Goal: Browse casually

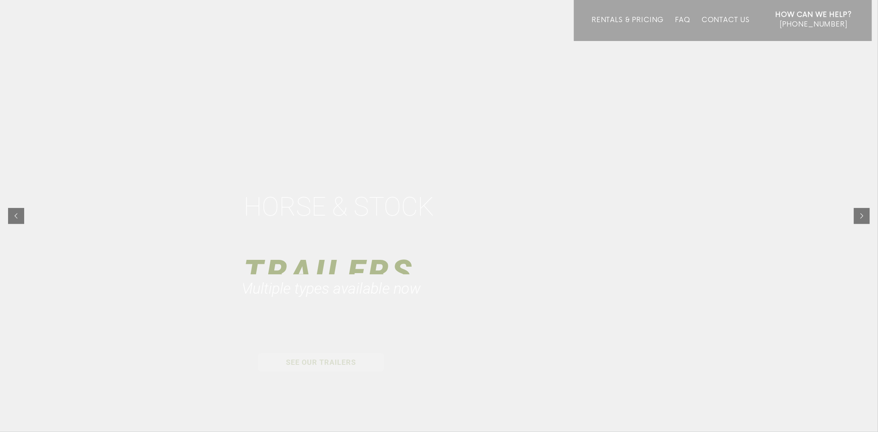
click at [639, 226] on div at bounding box center [439, 216] width 878 height 432
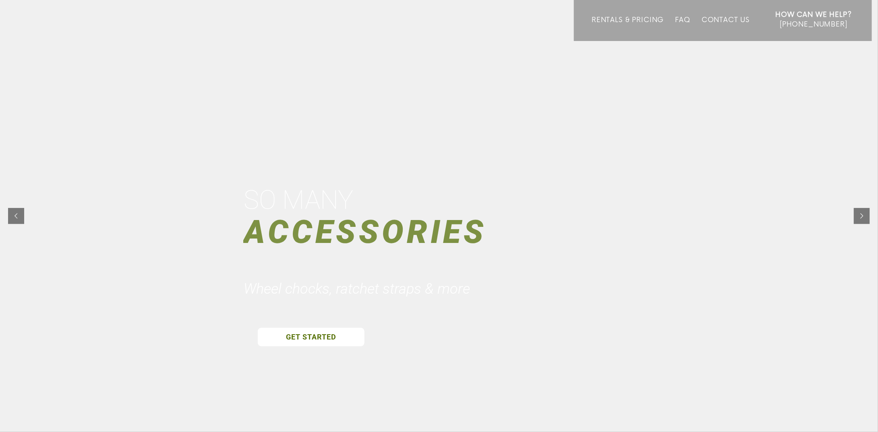
click at [454, 184] on div at bounding box center [439, 216] width 878 height 432
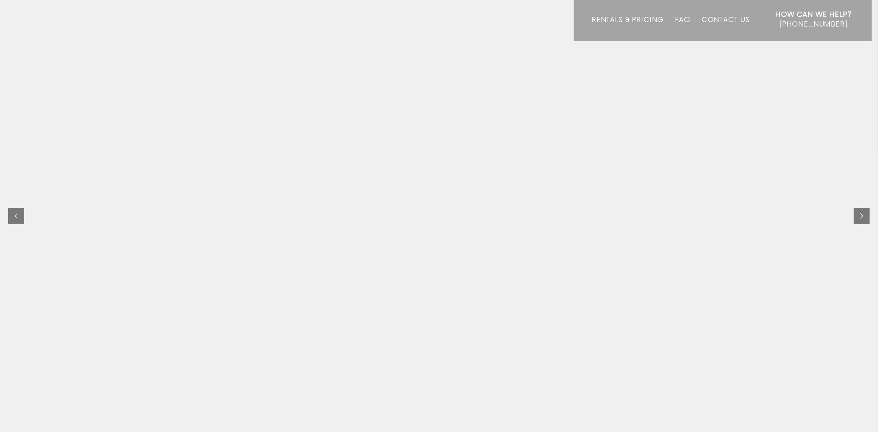
click at [433, 240] on div "HORSE & STOCK" at bounding box center [341, 235] width 194 height 34
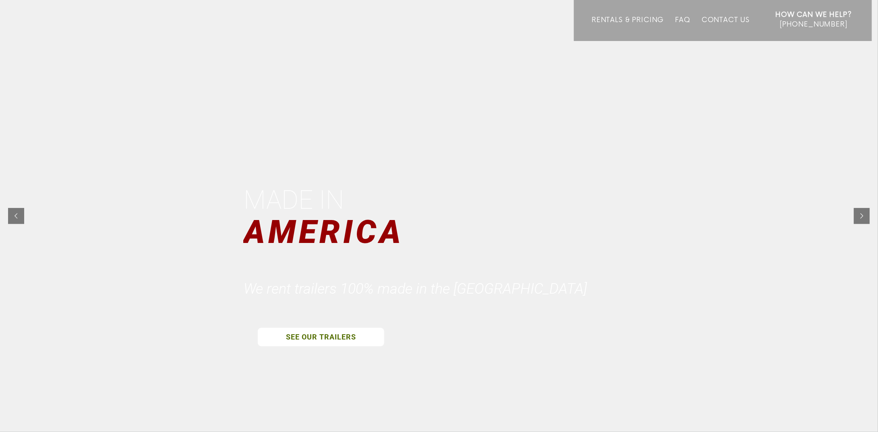
click at [459, 182] on div at bounding box center [439, 216] width 878 height 432
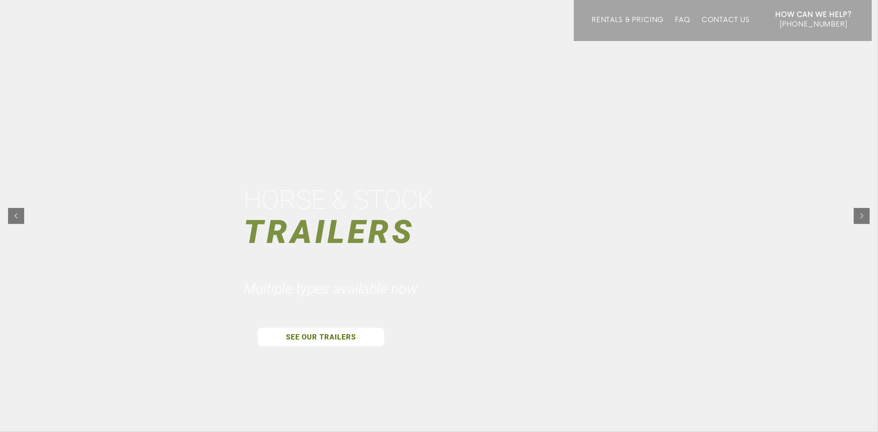
click at [359, 205] on div "HORSE & STOCK" at bounding box center [341, 200] width 194 height 34
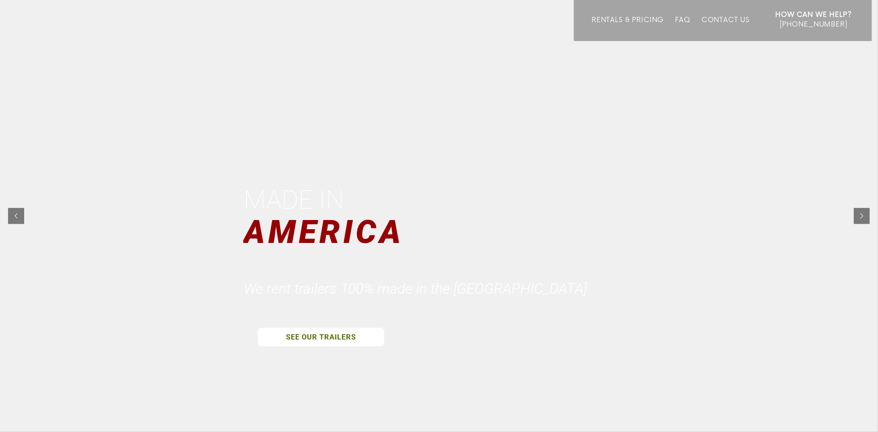
click at [481, 234] on div at bounding box center [439, 216] width 878 height 432
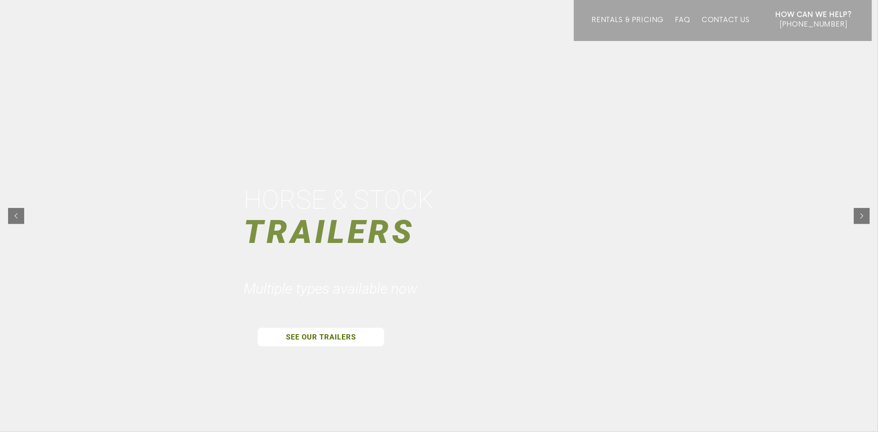
click at [431, 244] on div at bounding box center [439, 216] width 878 height 432
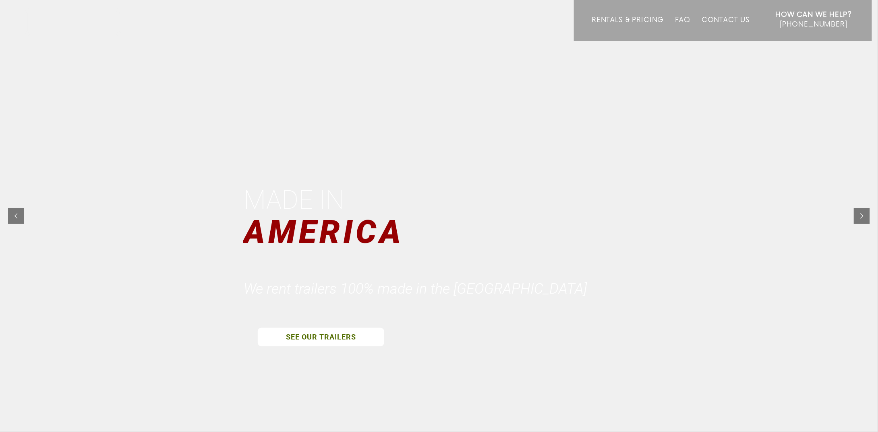
click at [549, 244] on div at bounding box center [439, 216] width 878 height 432
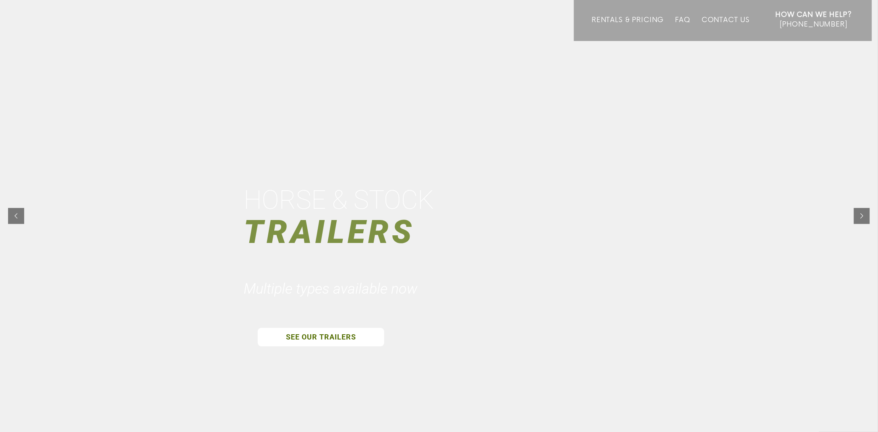
click at [366, 216] on div at bounding box center [439, 216] width 878 height 432
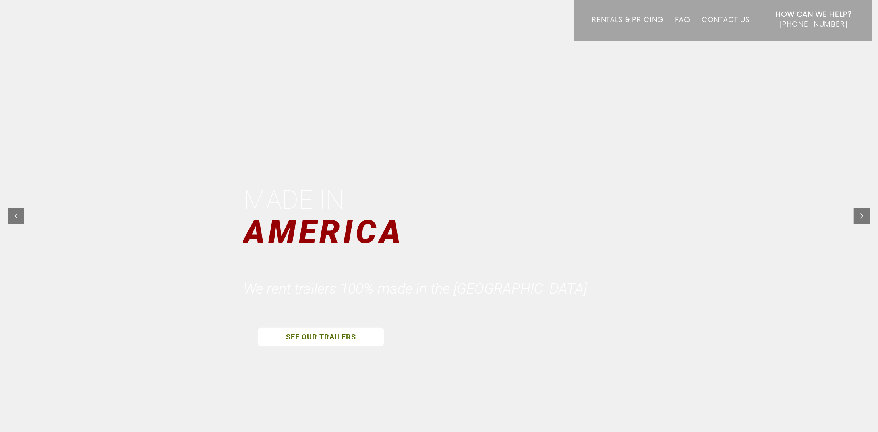
click at [435, 261] on div at bounding box center [439, 216] width 878 height 432
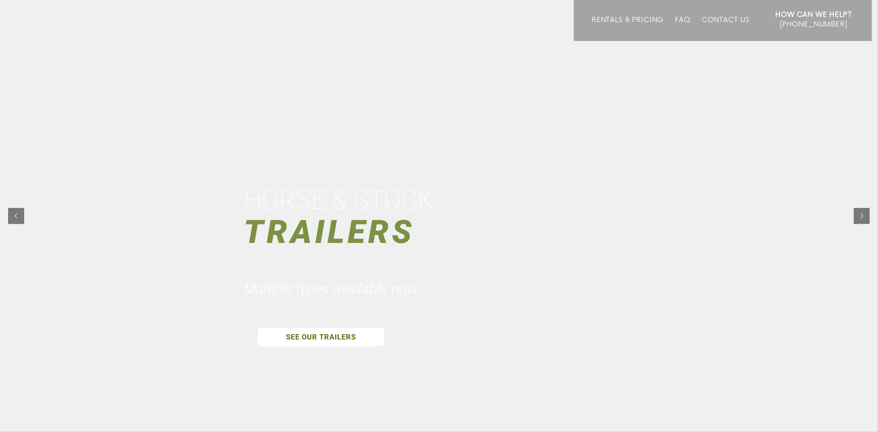
click at [523, 227] on div at bounding box center [439, 216] width 878 height 432
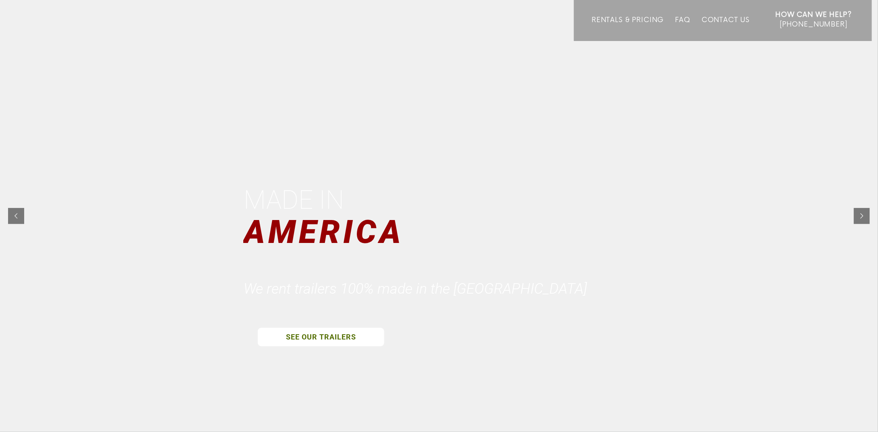
click at [342, 188] on div "Made in" at bounding box center [296, 200] width 104 height 34
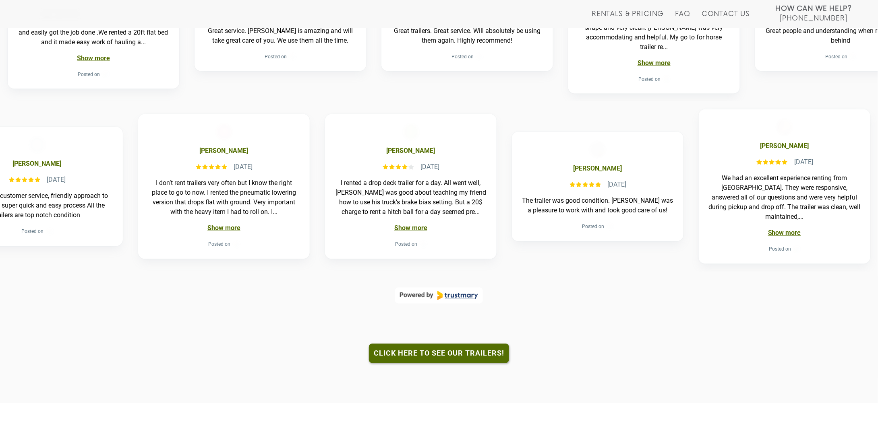
scroll to position [684, 0]
